Goal: Complete application form: Complete application form

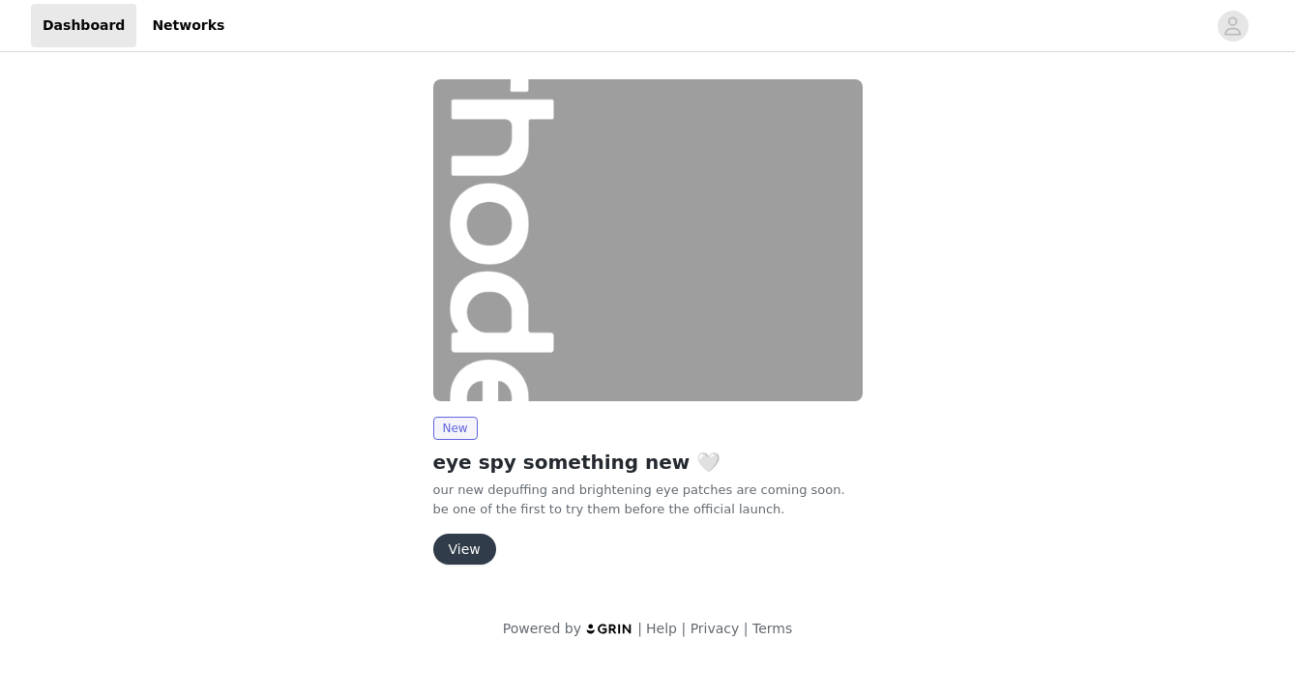
click at [459, 554] on button "View" at bounding box center [464, 549] width 63 height 31
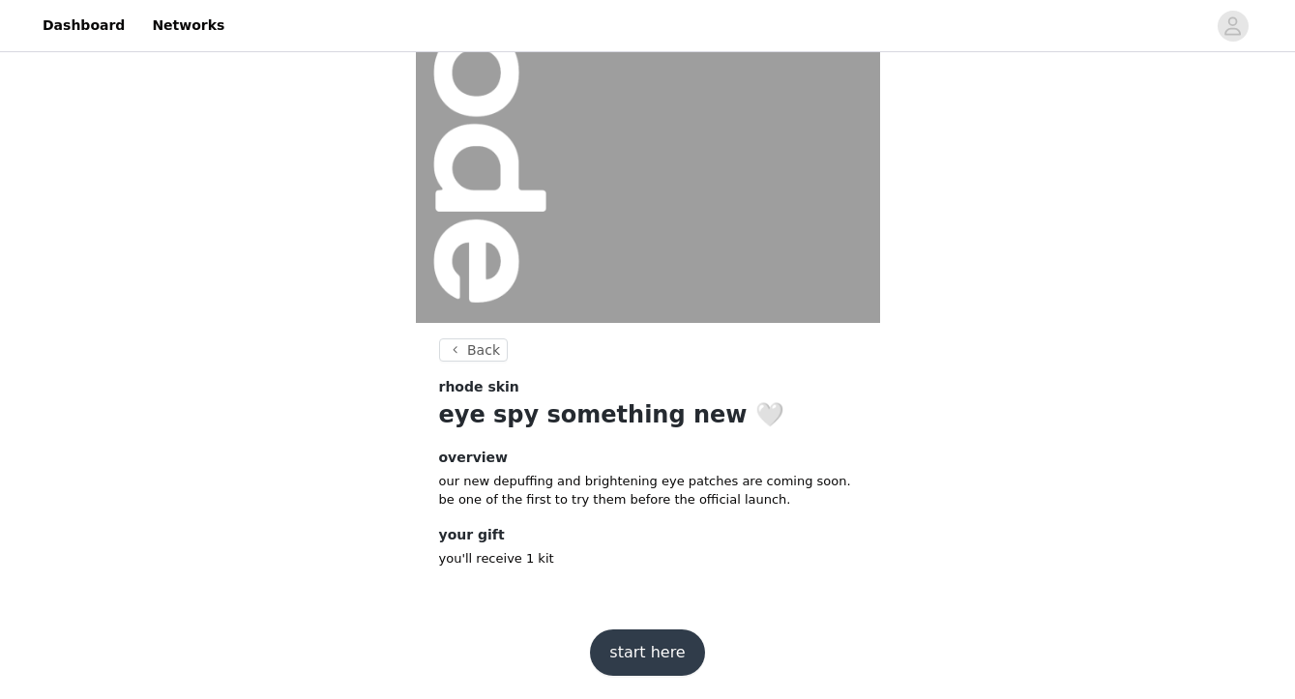
scroll to position [198, 0]
click at [629, 645] on button "start here" at bounding box center [647, 652] width 114 height 46
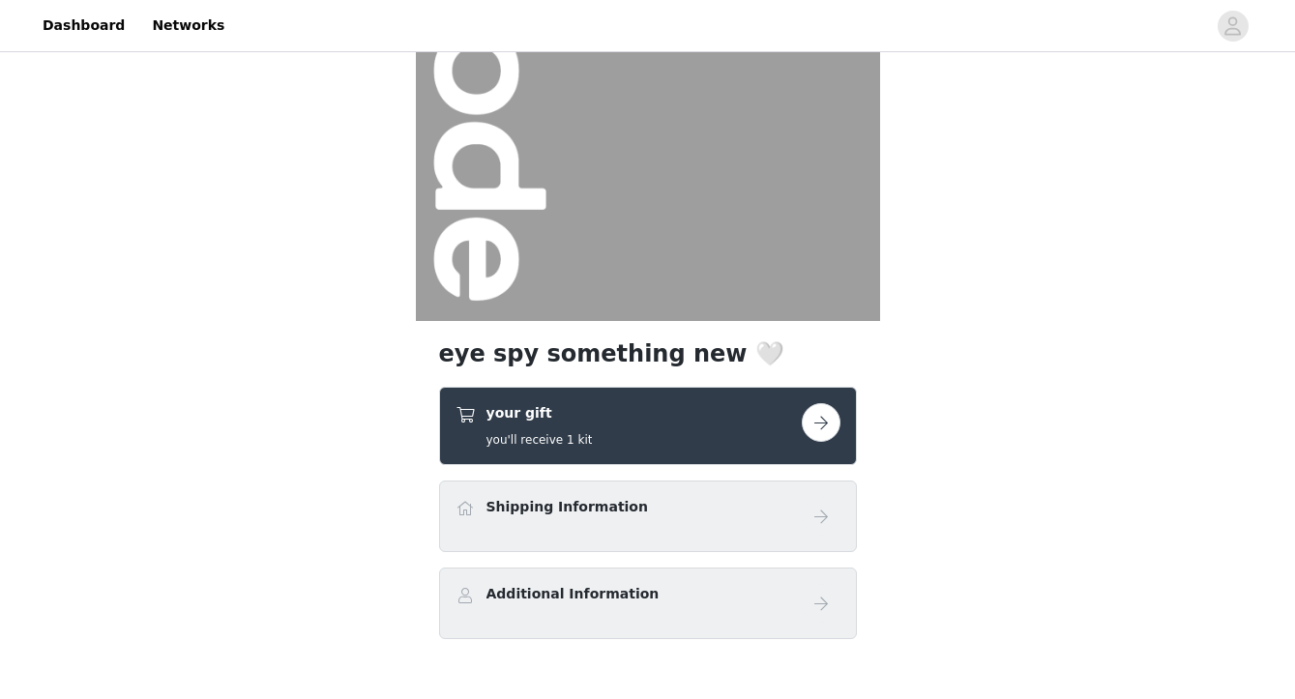
scroll to position [256, 0]
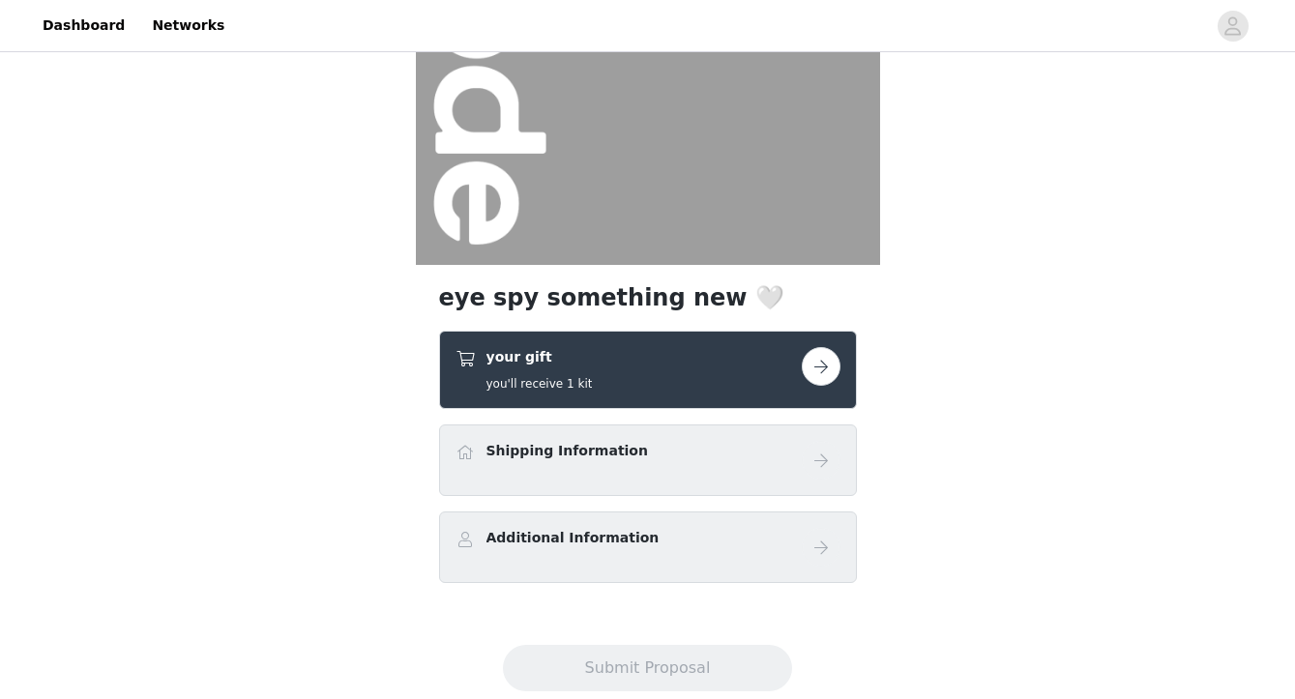
click at [811, 364] on button "button" at bounding box center [821, 366] width 39 height 39
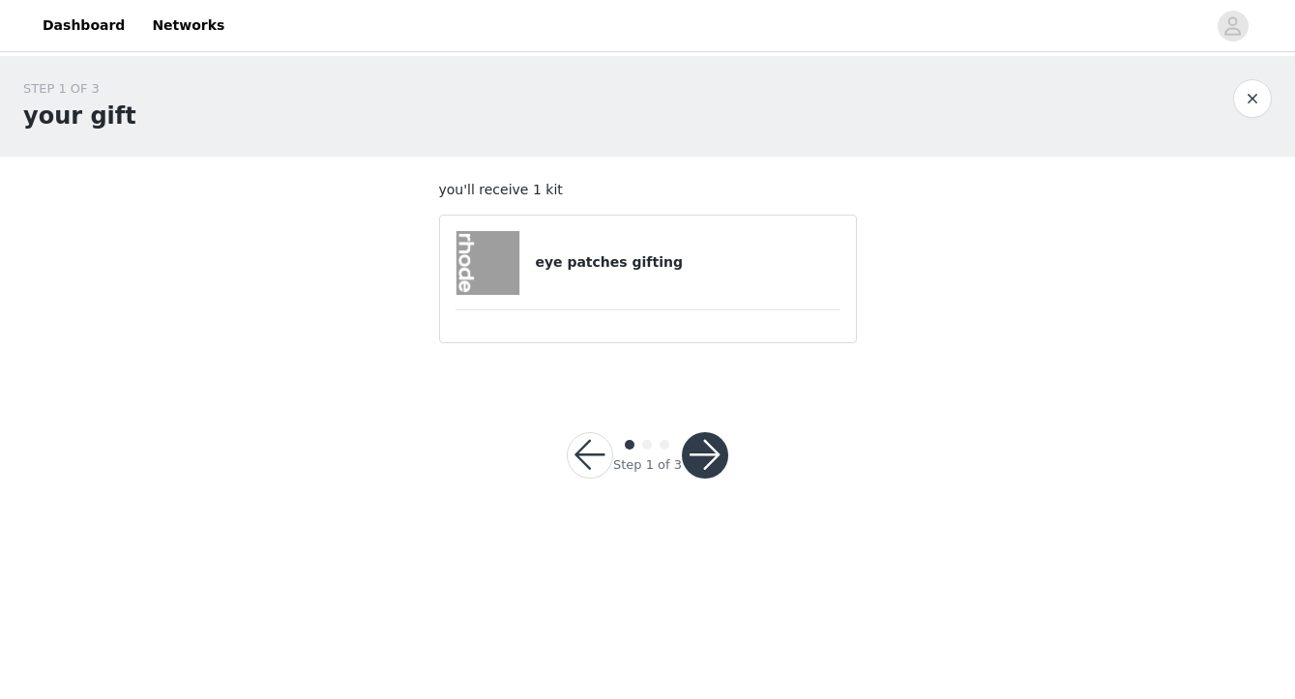
click at [711, 455] on button "button" at bounding box center [705, 455] width 46 height 46
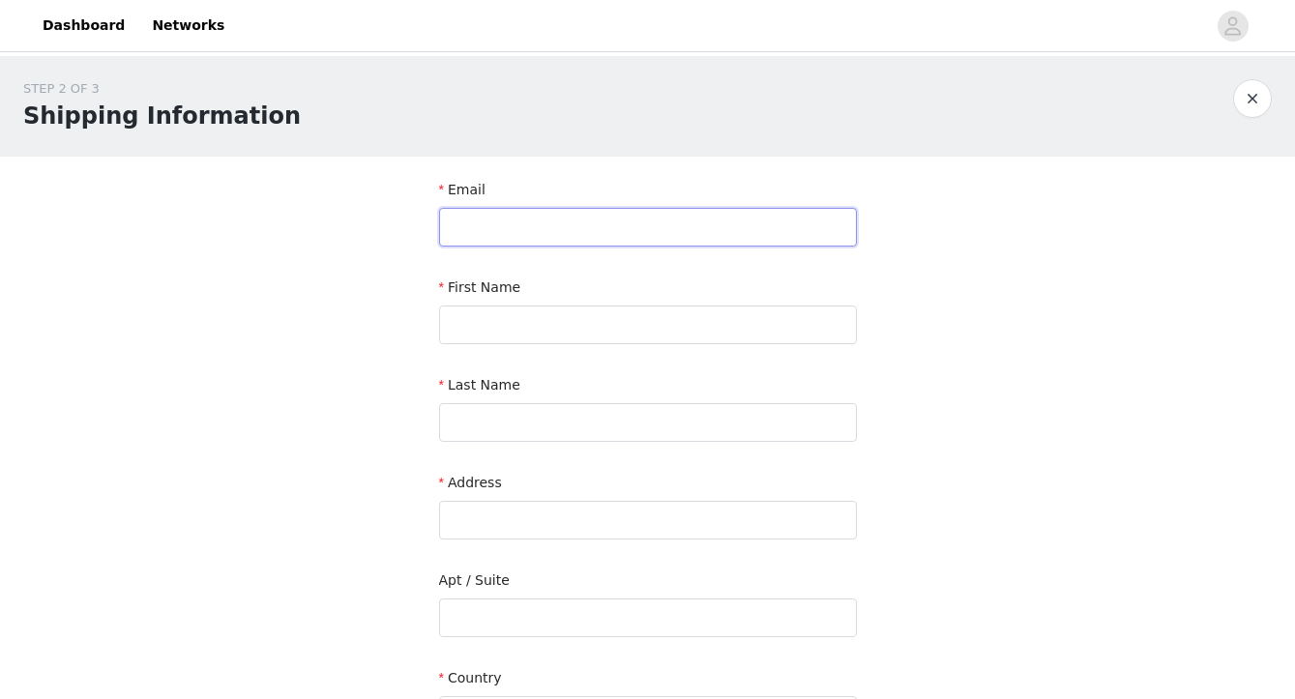
click at [628, 225] on input "text" at bounding box center [648, 227] width 418 height 39
type input "[EMAIL_ADDRESS][DOMAIN_NAME]"
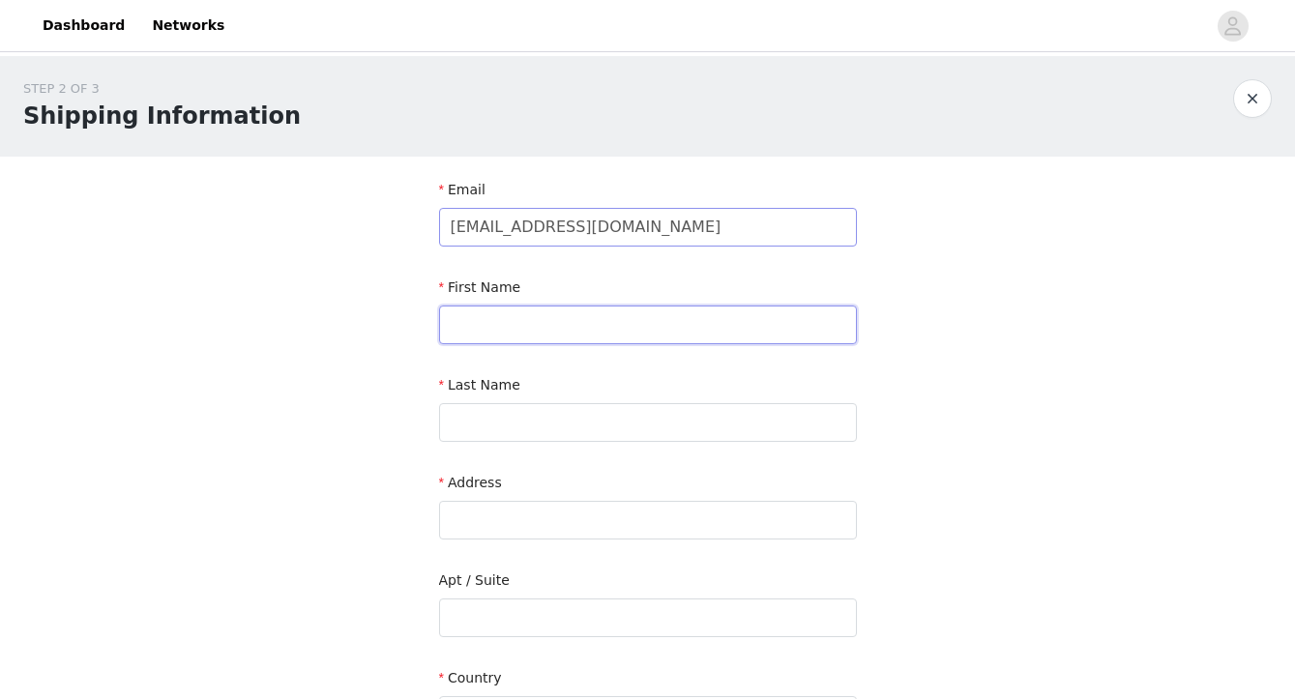
type input "[PERSON_NAME]"
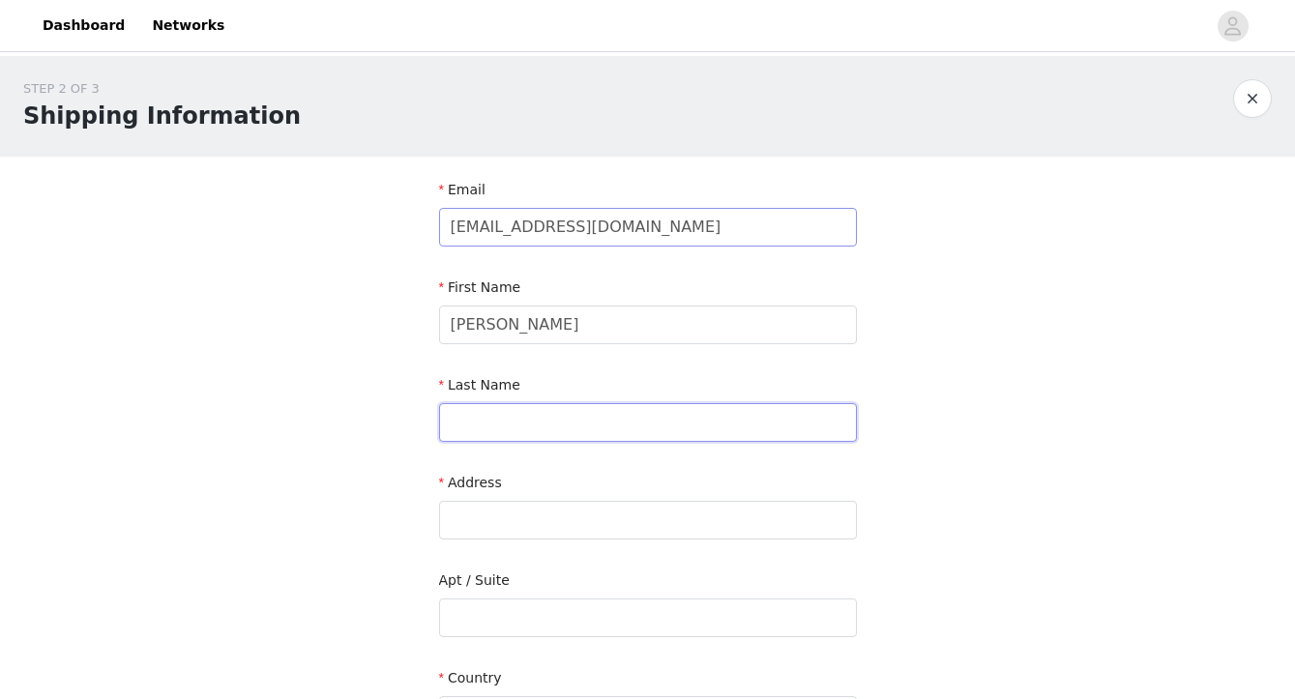
type input "[PERSON_NAME]"
type input "[STREET_ADDRESS]"
type input "Apt 19E"
type input "[US_STATE]"
type input "10001"
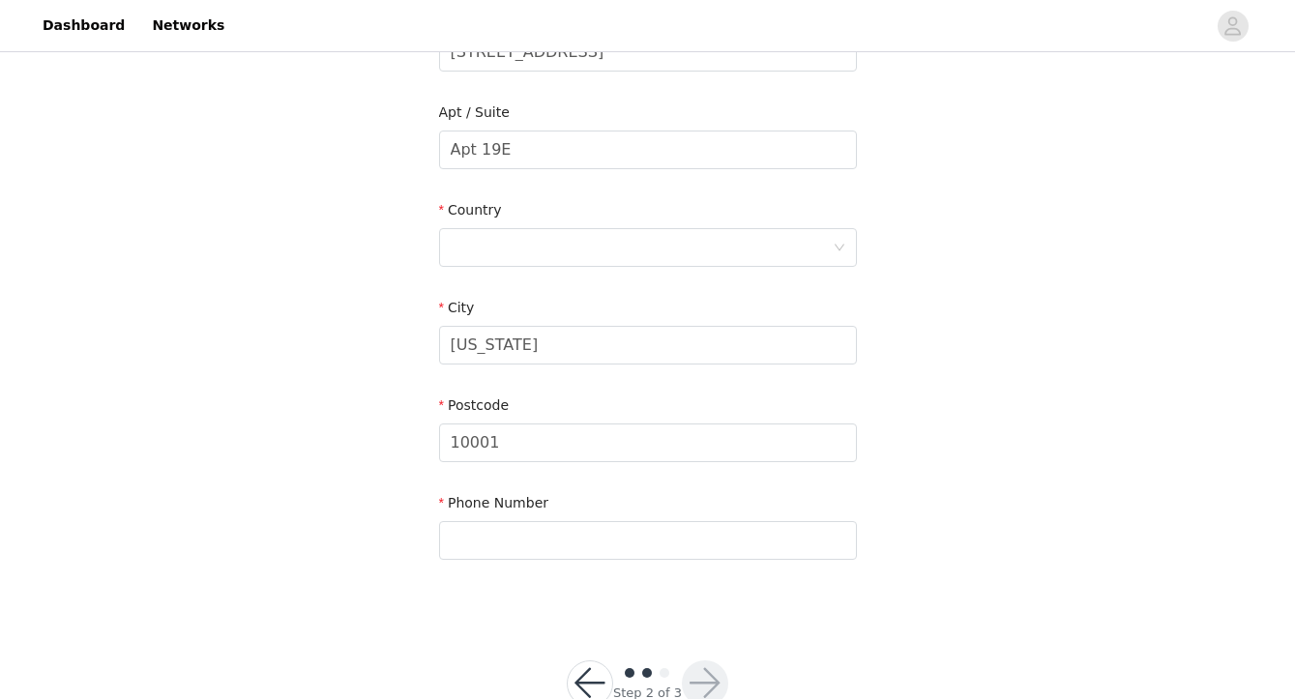
scroll to position [504, 0]
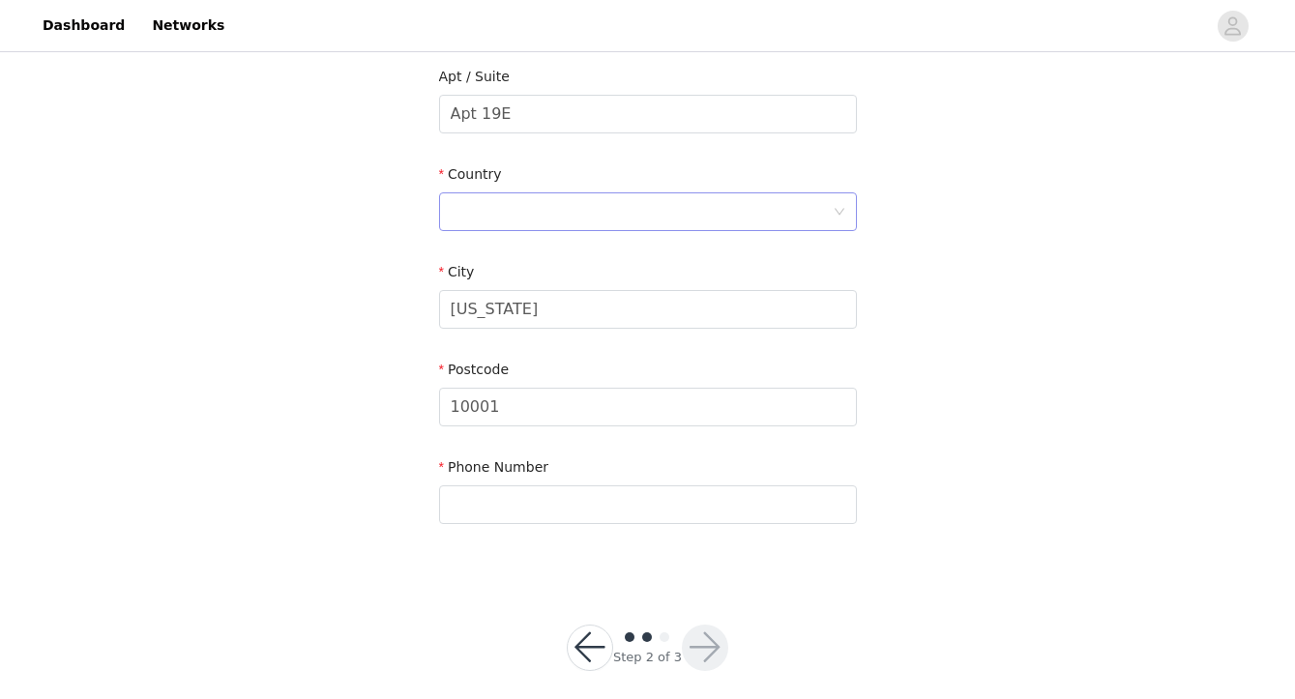
click at [547, 218] on div at bounding box center [642, 211] width 382 height 37
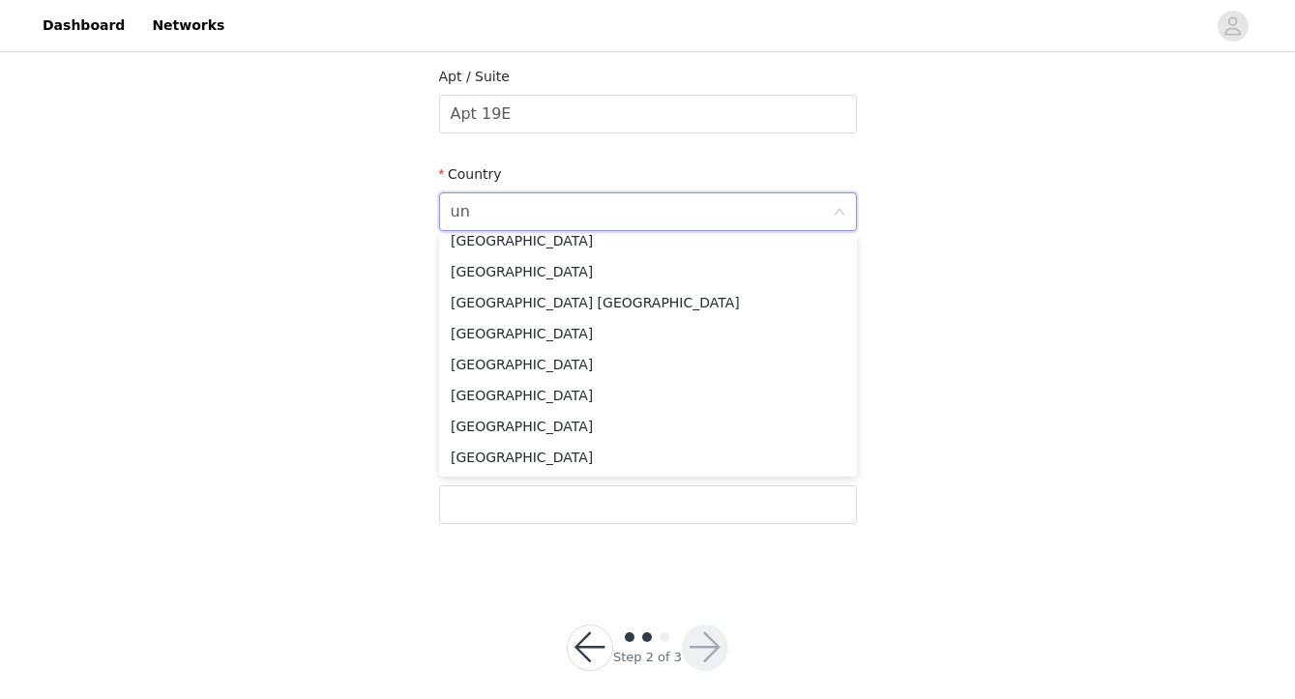
scroll to position [4, 0]
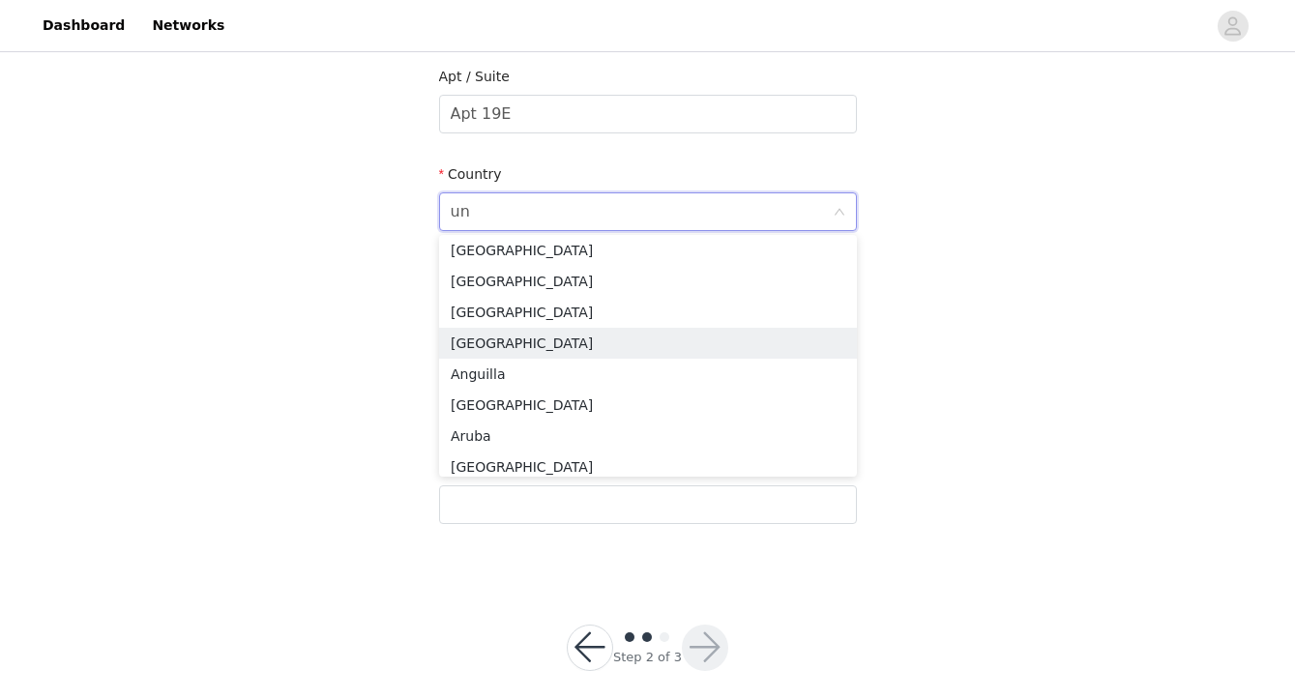
type input "uni"
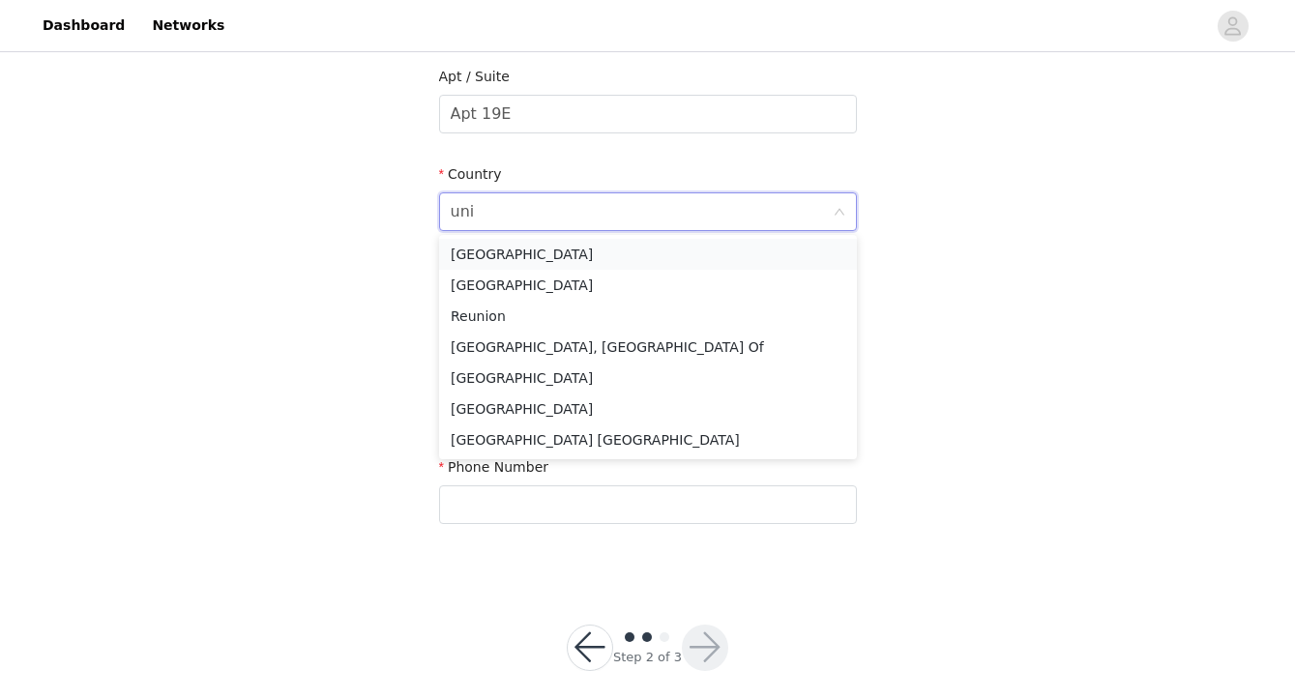
click at [463, 255] on li "[GEOGRAPHIC_DATA]" at bounding box center [648, 254] width 418 height 31
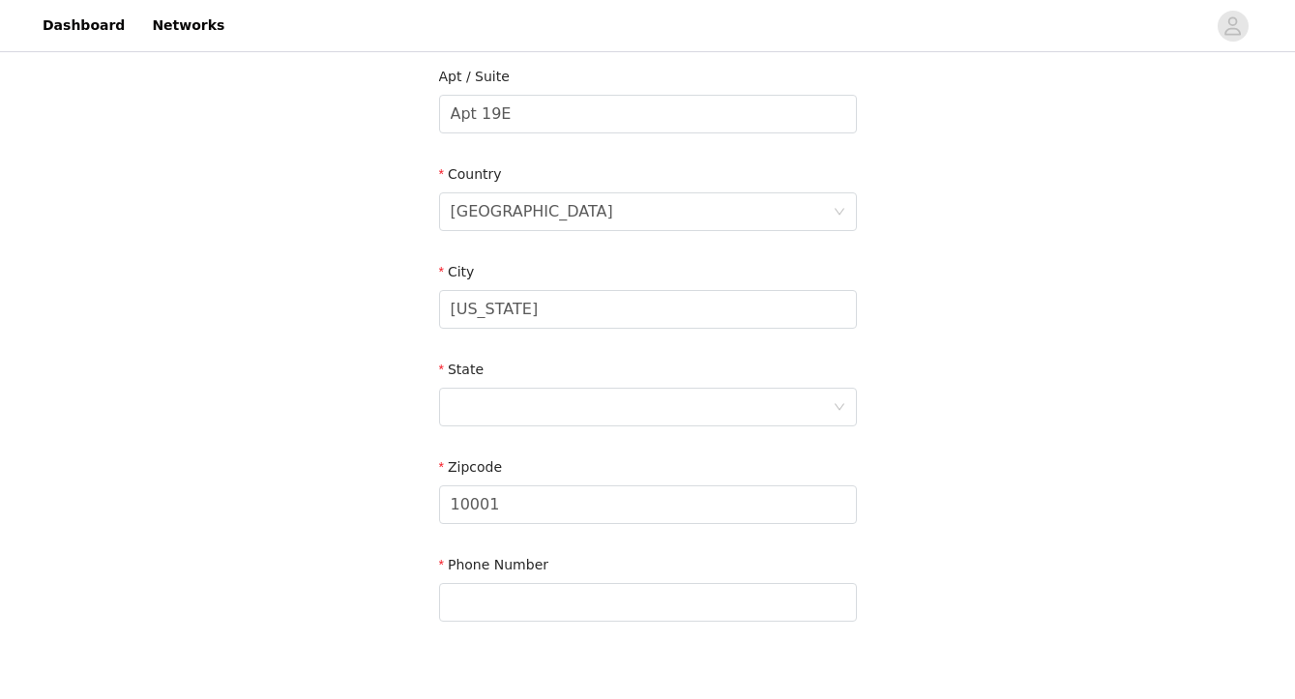
scroll to position [534, 0]
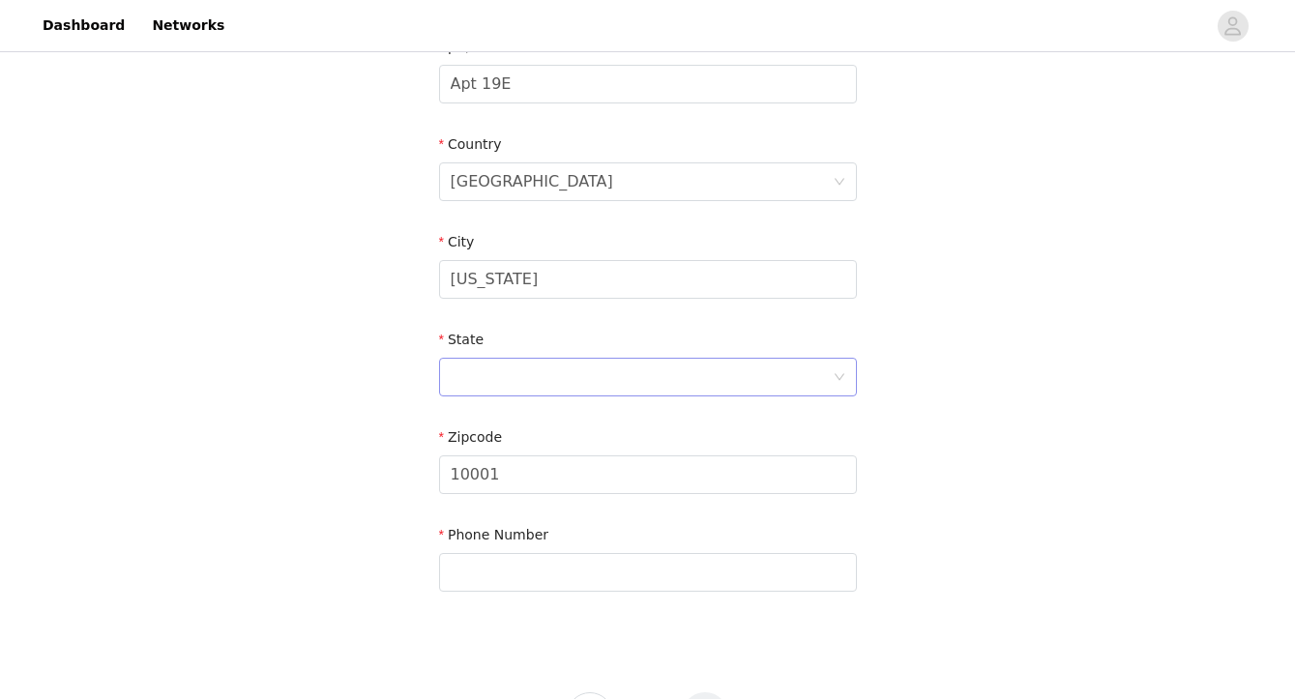
click at [511, 385] on div at bounding box center [642, 377] width 382 height 37
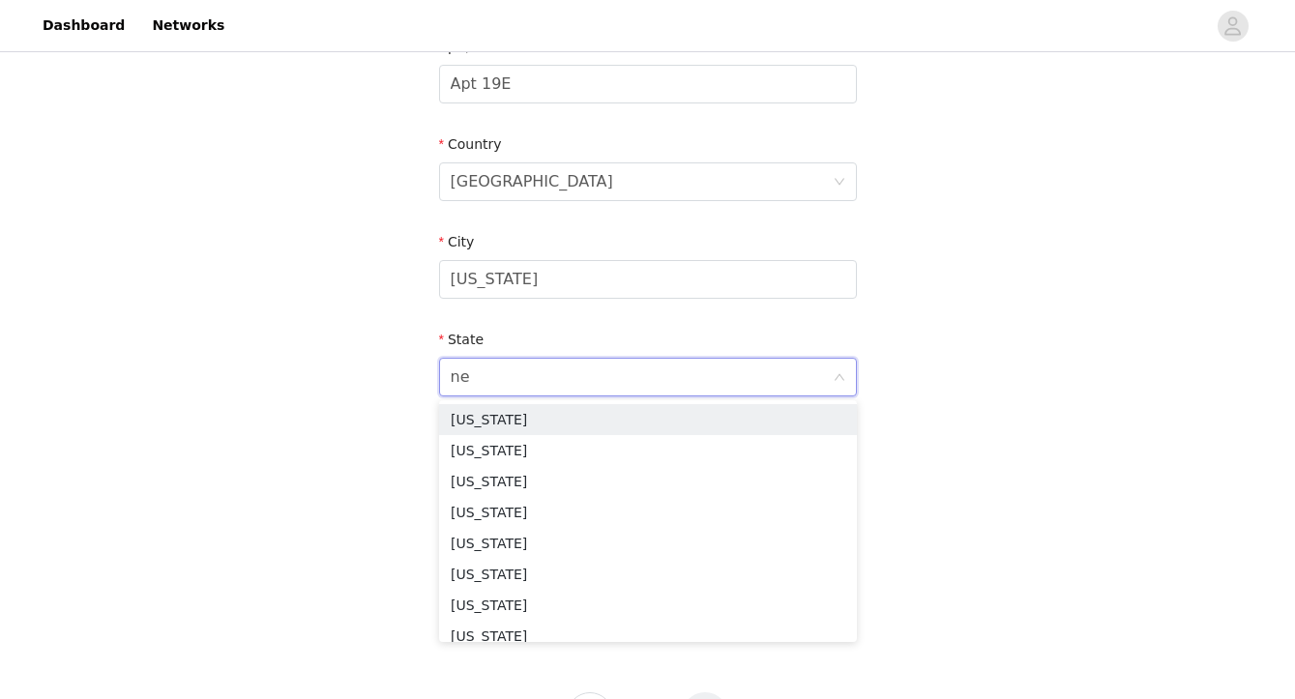
type input "new"
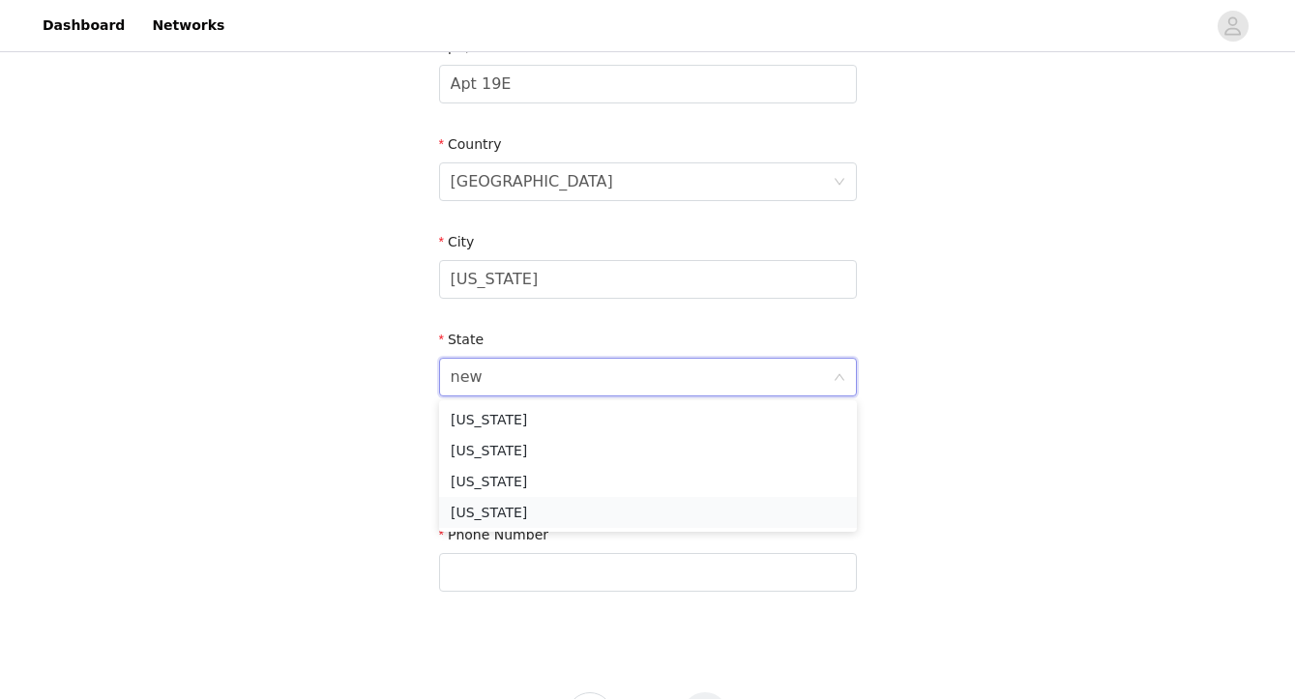
click at [518, 513] on li "[US_STATE]" at bounding box center [648, 512] width 418 height 31
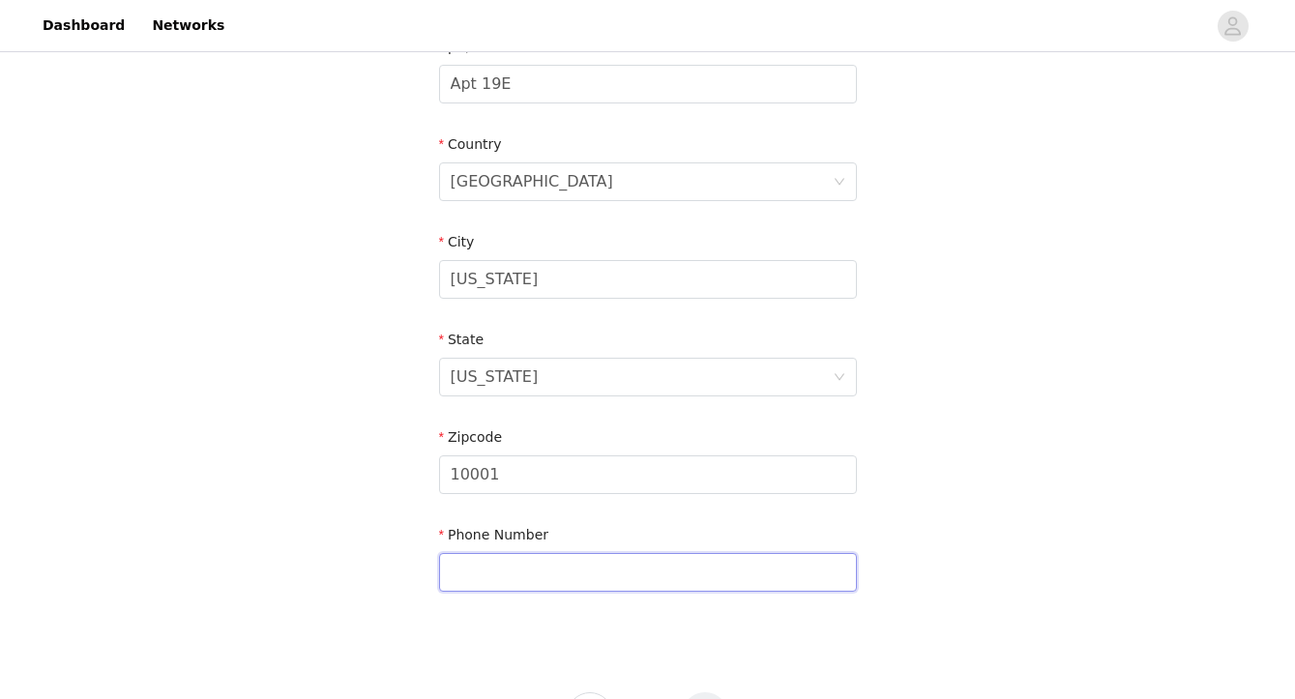
click at [517, 567] on input "text" at bounding box center [648, 572] width 418 height 39
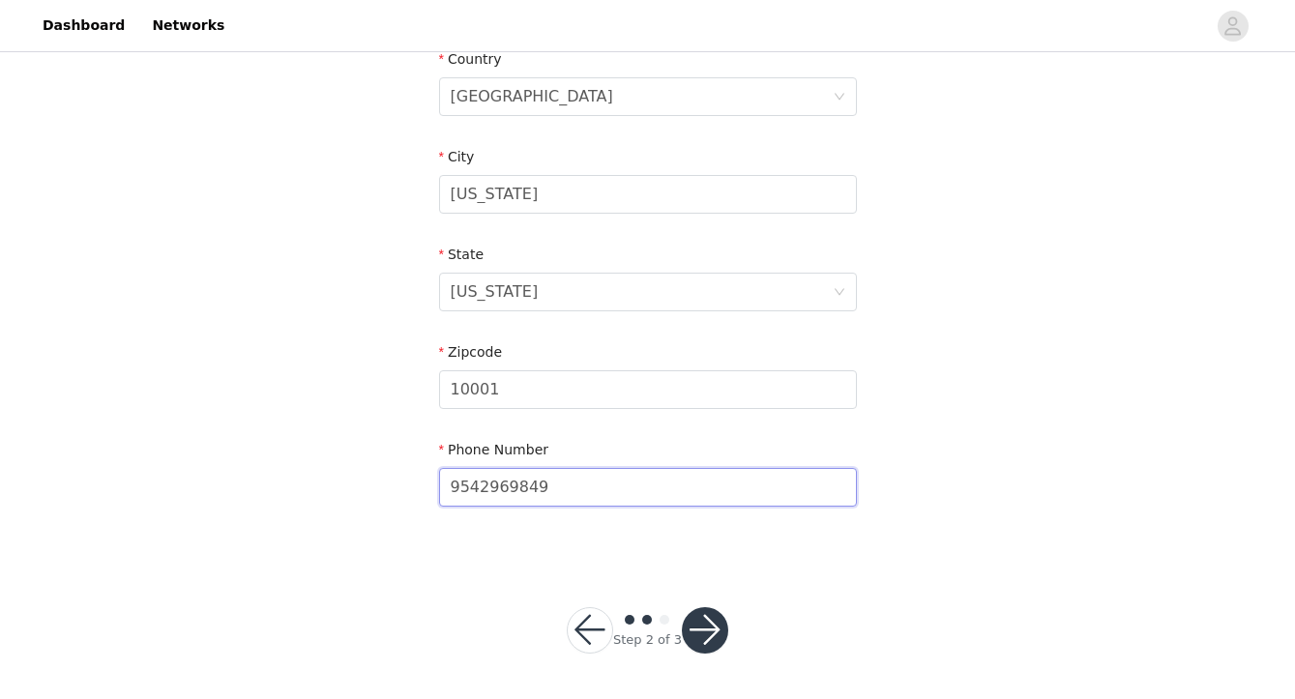
type input "9542969849"
click at [683, 633] on button "button" at bounding box center [705, 630] width 46 height 46
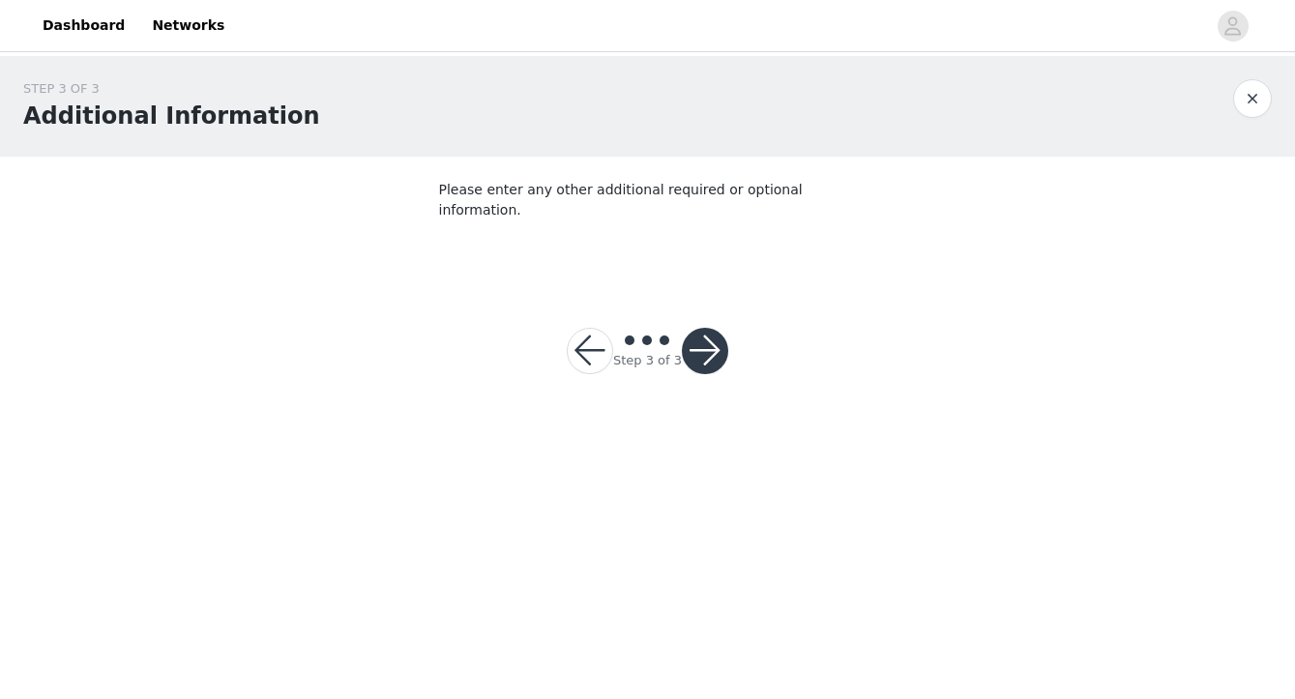
click at [710, 328] on button "button" at bounding box center [705, 351] width 46 height 46
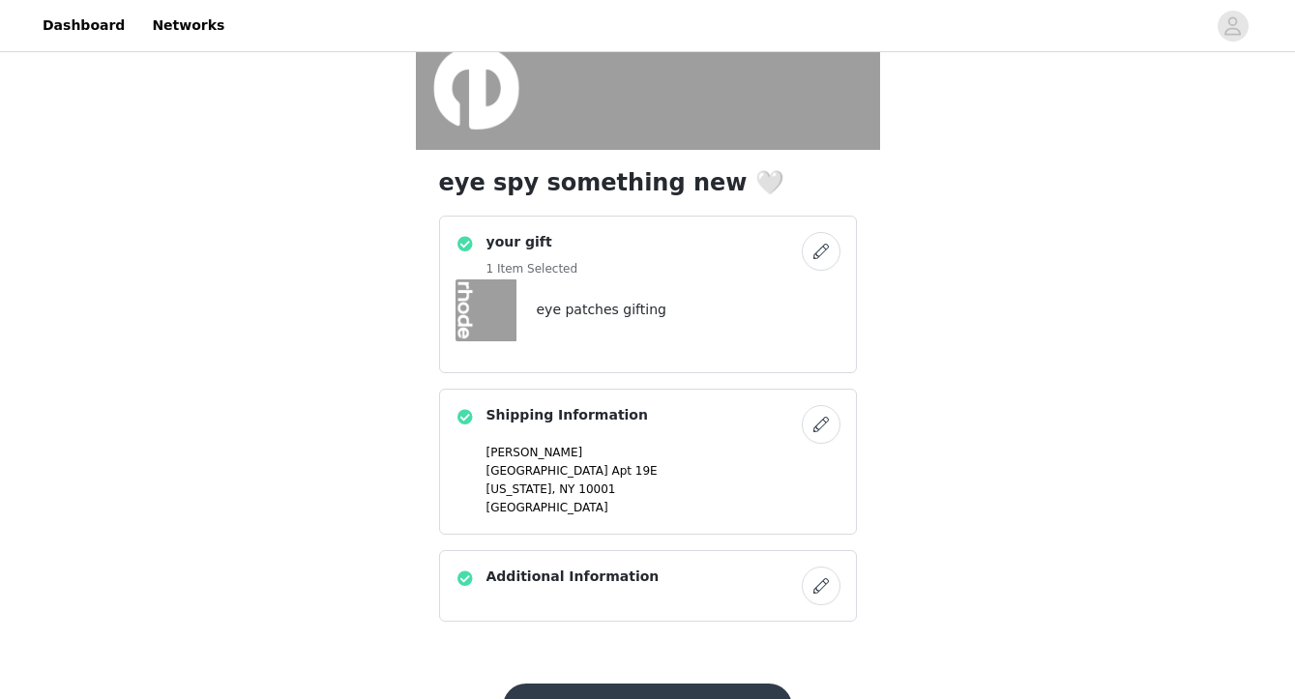
scroll to position [456, 0]
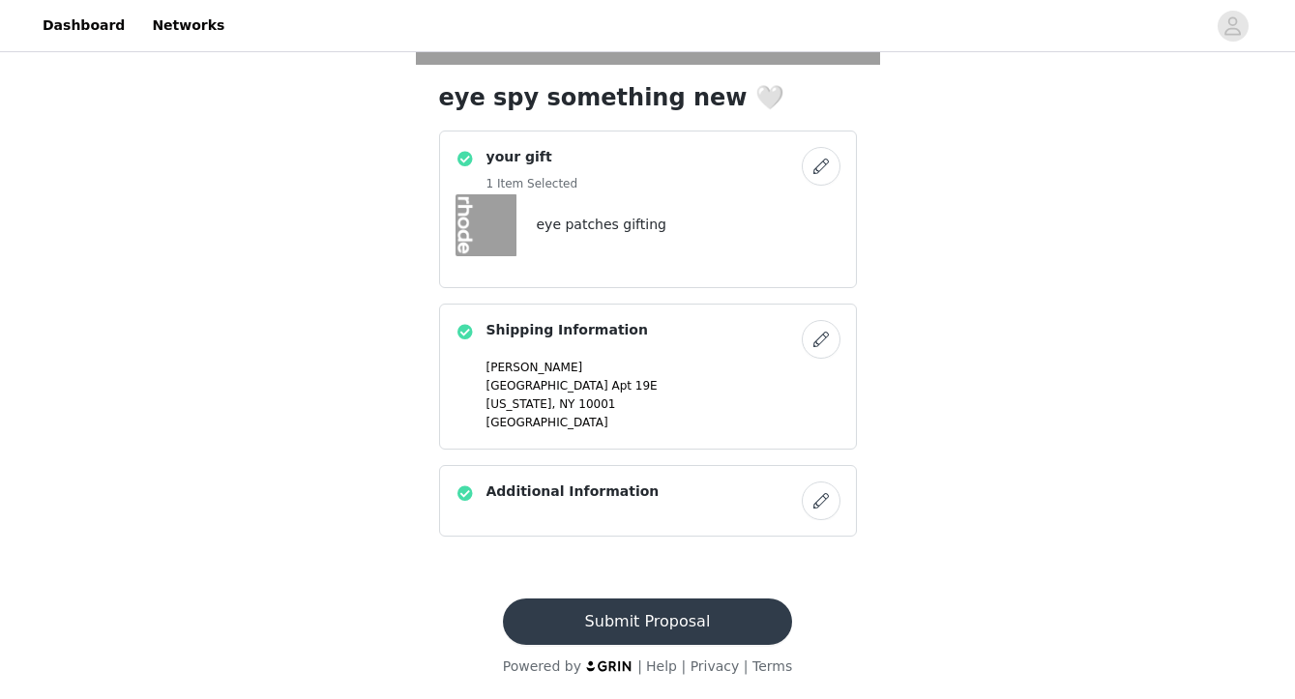
click at [662, 625] on button "Submit Proposal" at bounding box center [647, 622] width 289 height 46
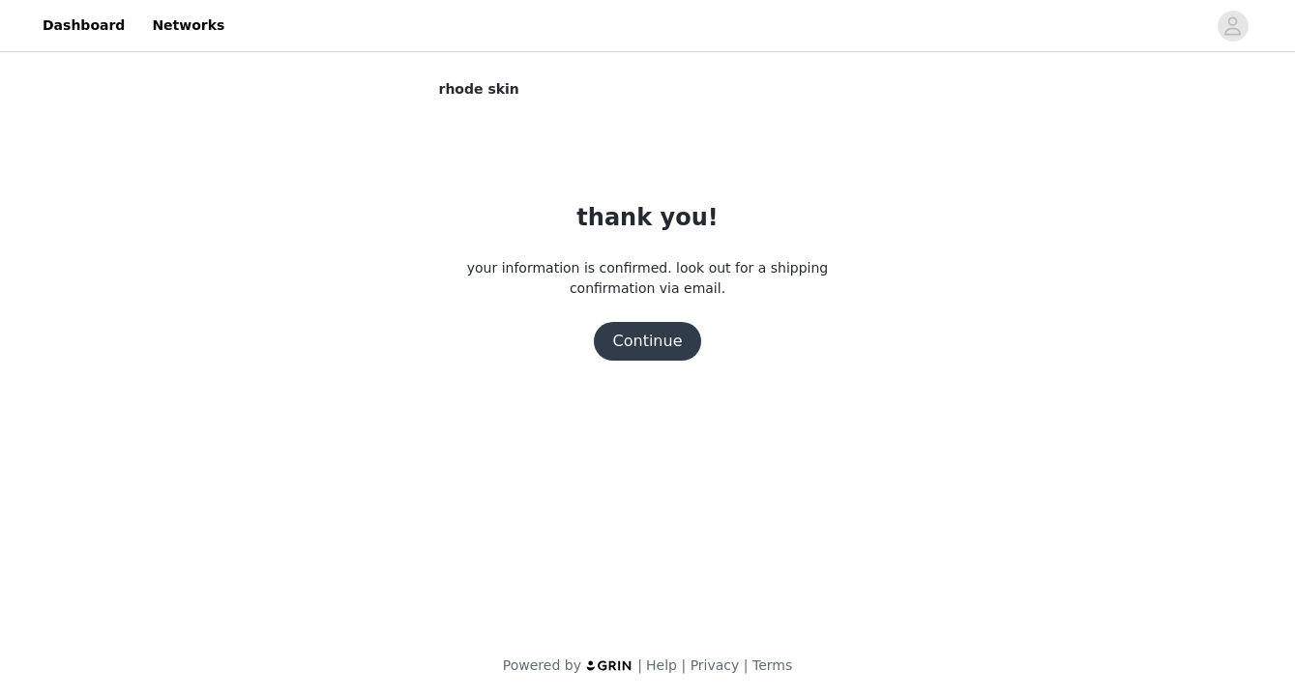
click at [638, 347] on button "Continue" at bounding box center [648, 341] width 108 height 39
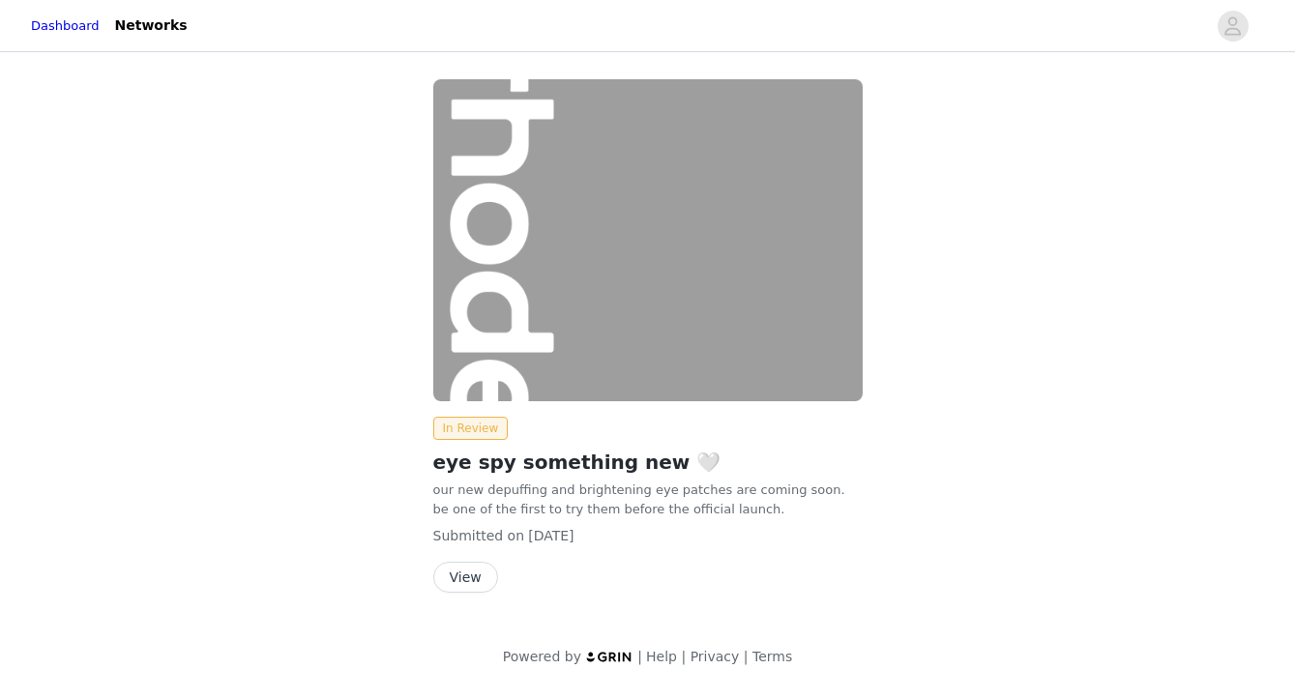
click at [472, 575] on button "View" at bounding box center [465, 577] width 65 height 31
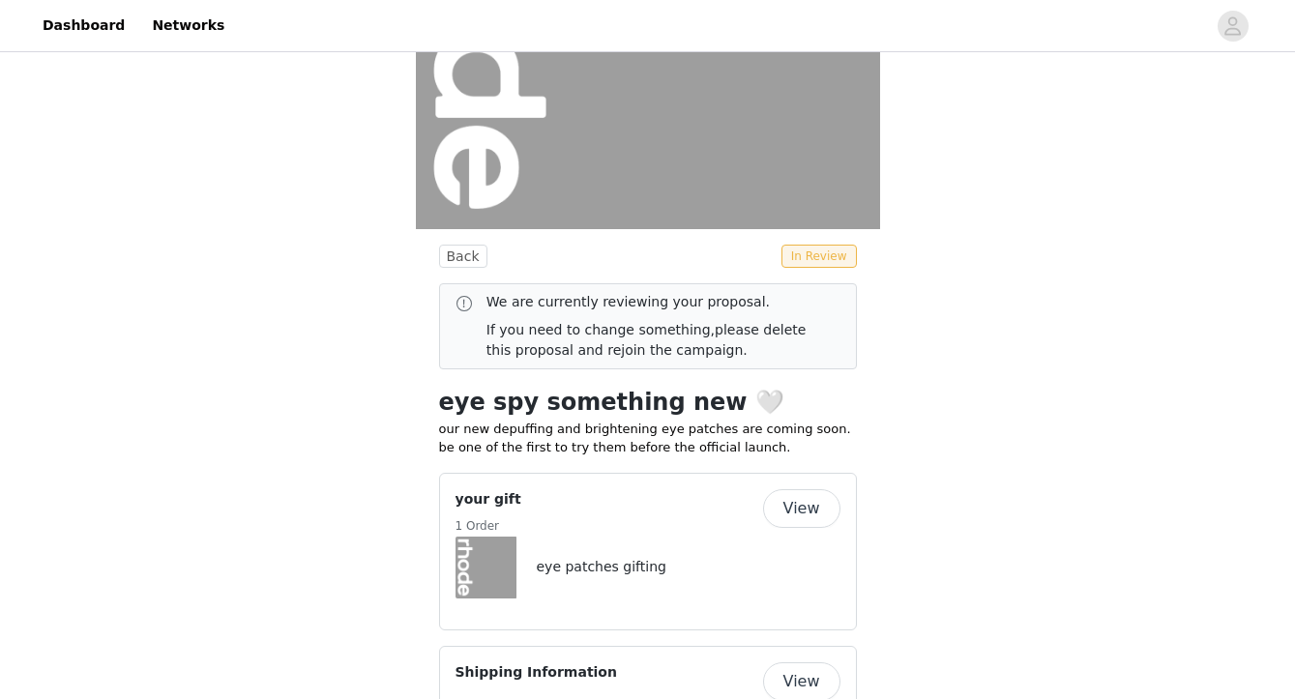
scroll to position [510, 0]
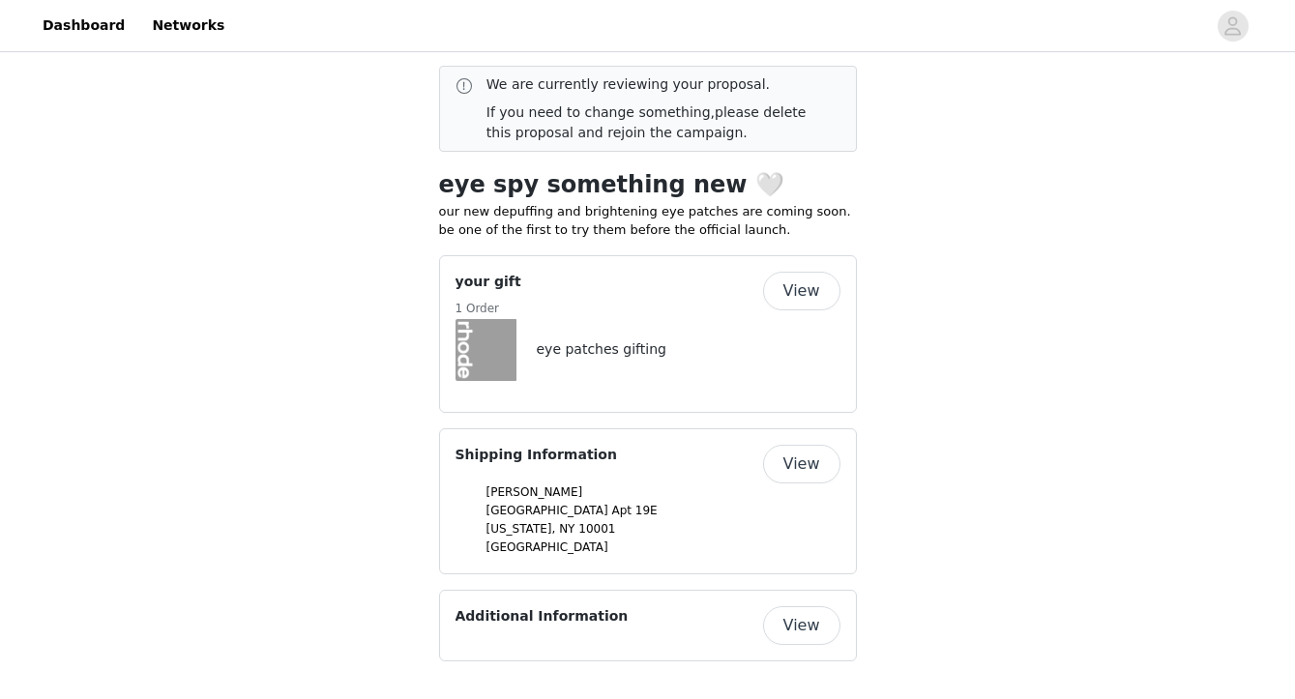
click at [810, 465] on button "View" at bounding box center [801, 464] width 77 height 39
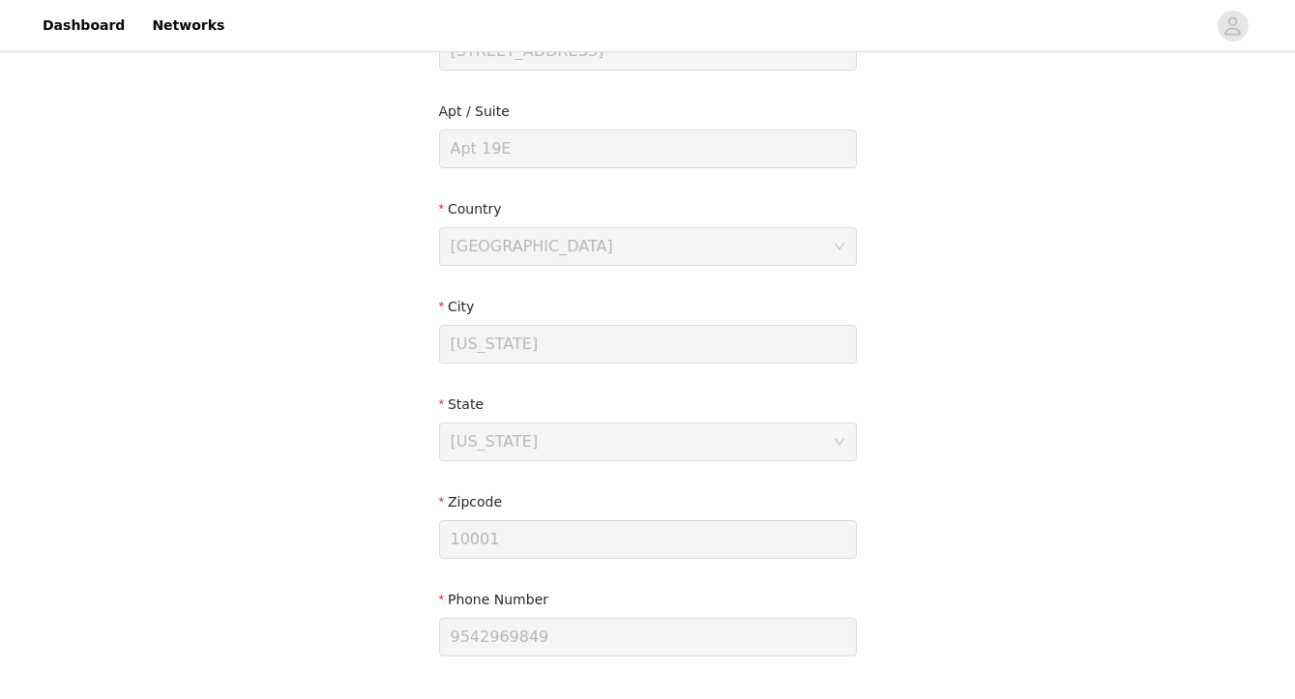
scroll to position [480, 0]
